Goal: Task Accomplishment & Management: Use online tool/utility

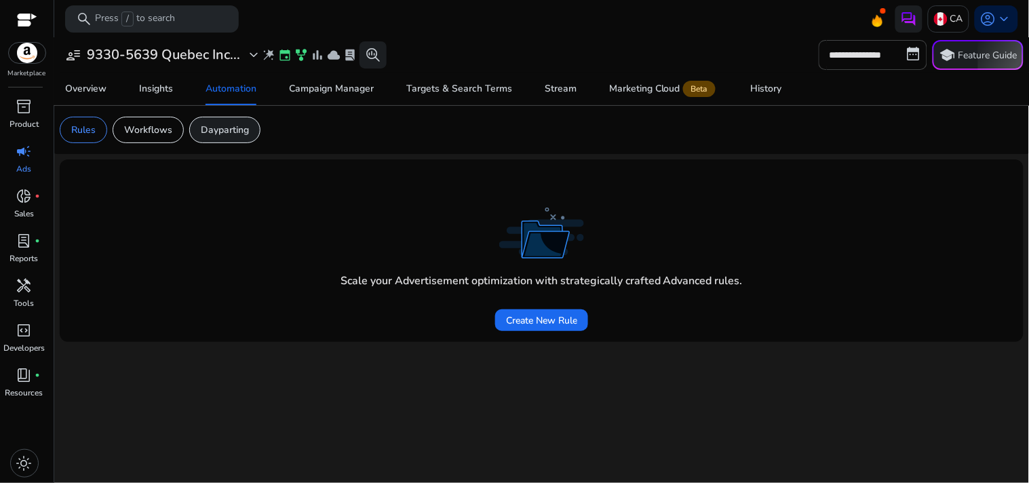
click at [228, 121] on div "Dayparting" at bounding box center [224, 130] width 71 height 26
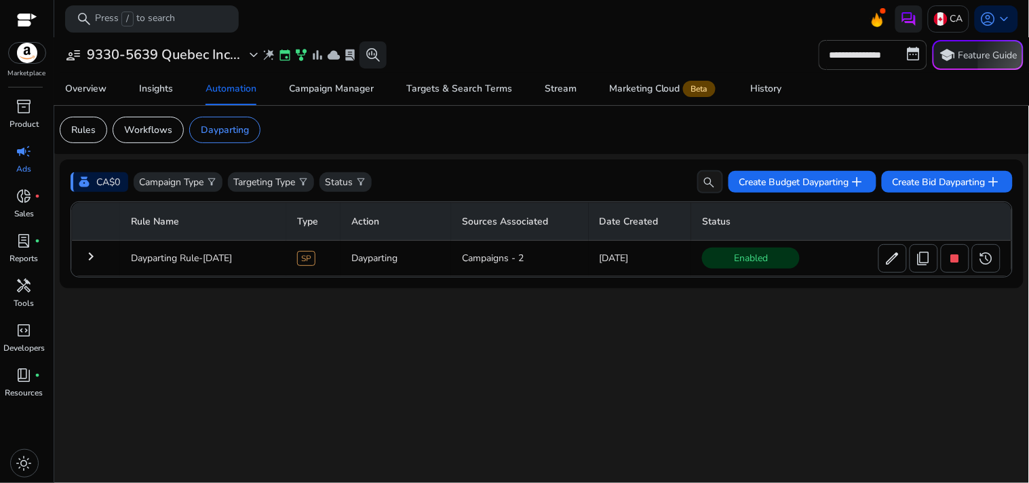
click at [468, 249] on td "Campaigns - 2" at bounding box center [520, 258] width 138 height 35
click at [89, 249] on mat-icon "keyboard_arrow_right" at bounding box center [91, 256] width 16 height 16
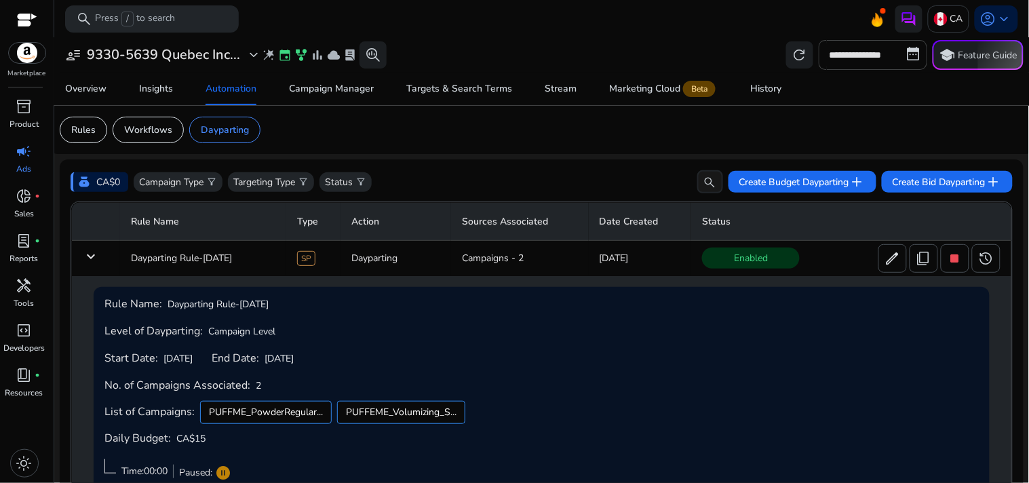
scroll to position [96, 0]
